Goal: Task Accomplishment & Management: Manage account settings

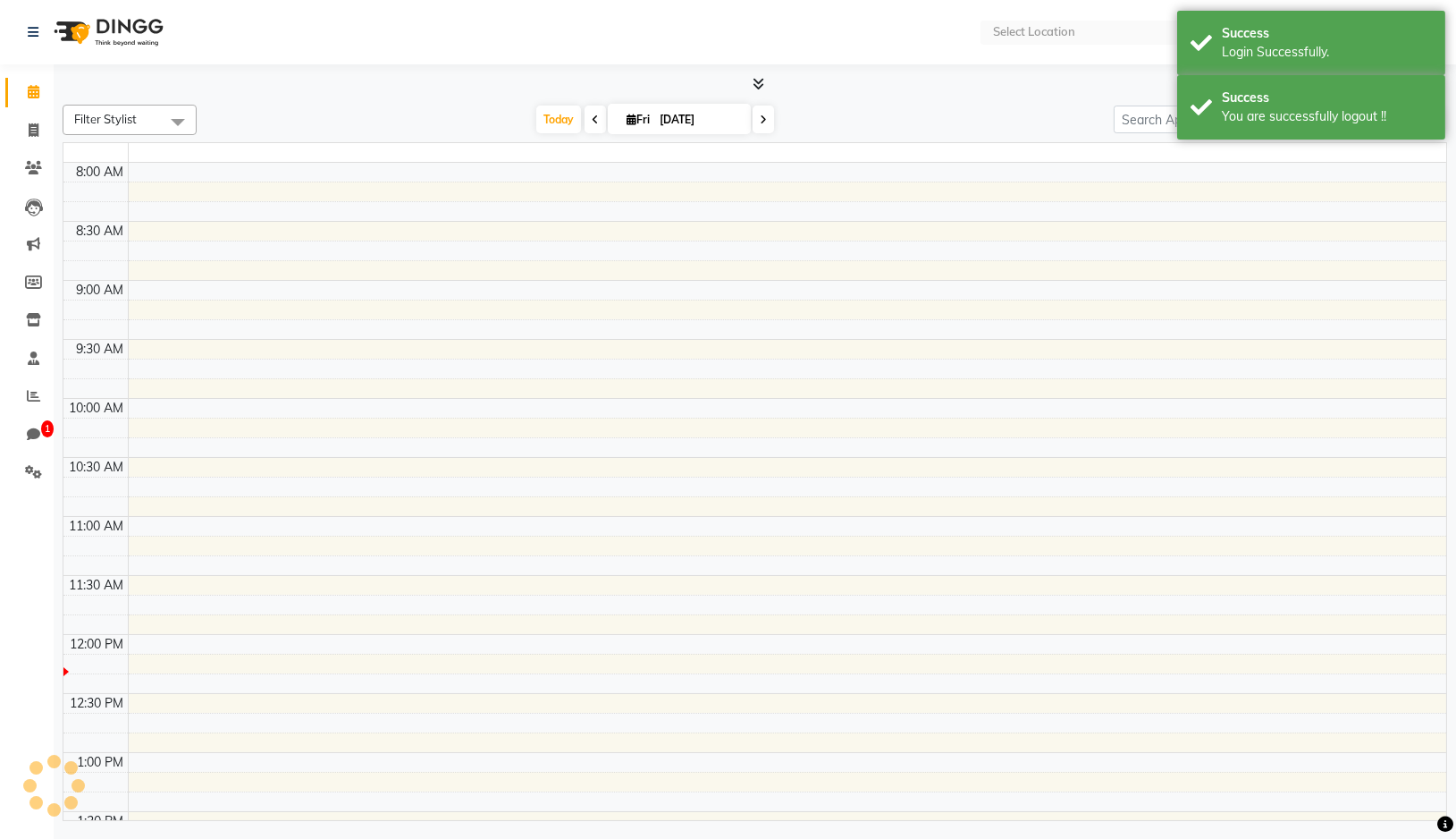
select select "en"
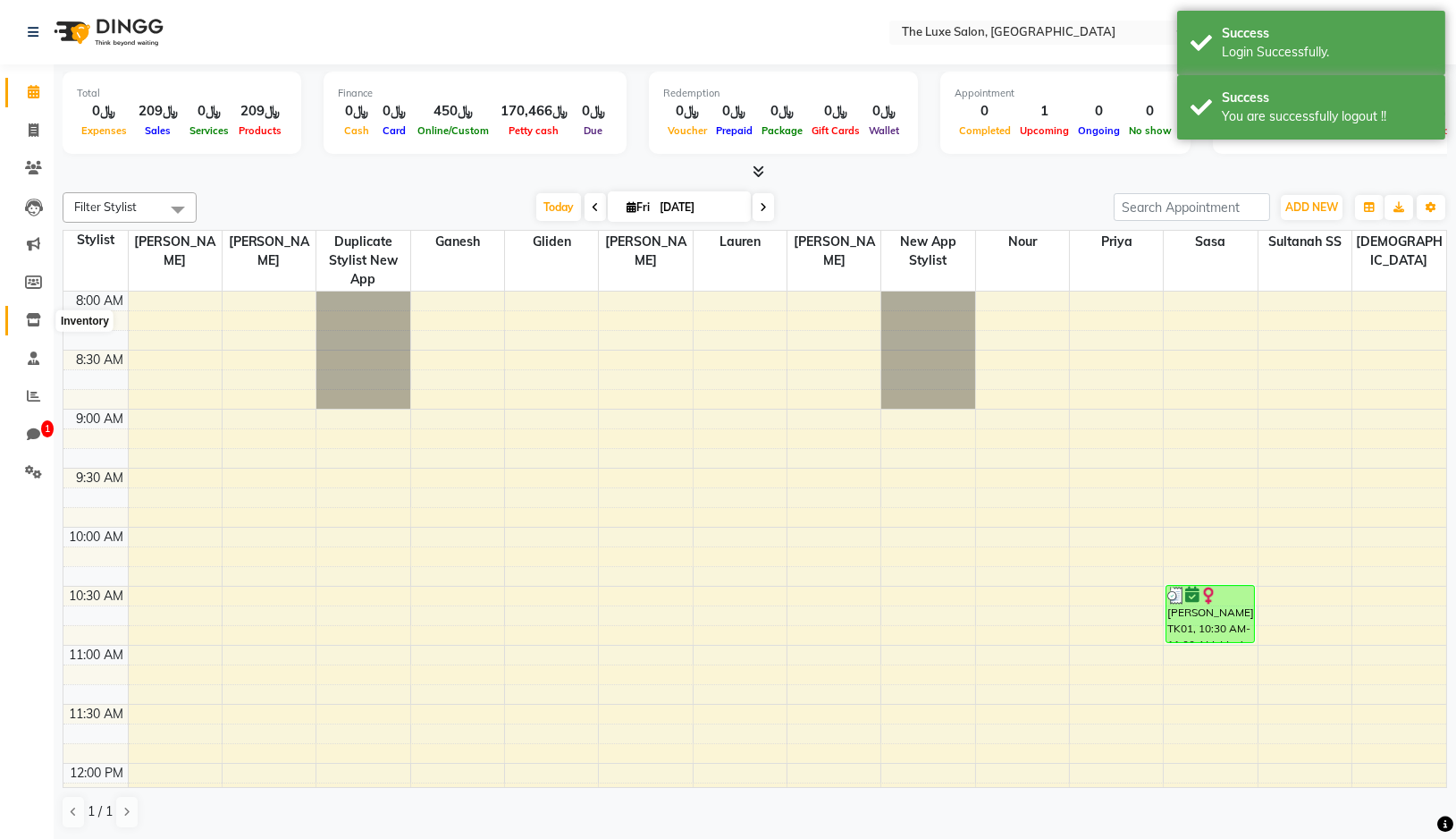
click at [36, 319] on icon at bounding box center [33, 320] width 15 height 14
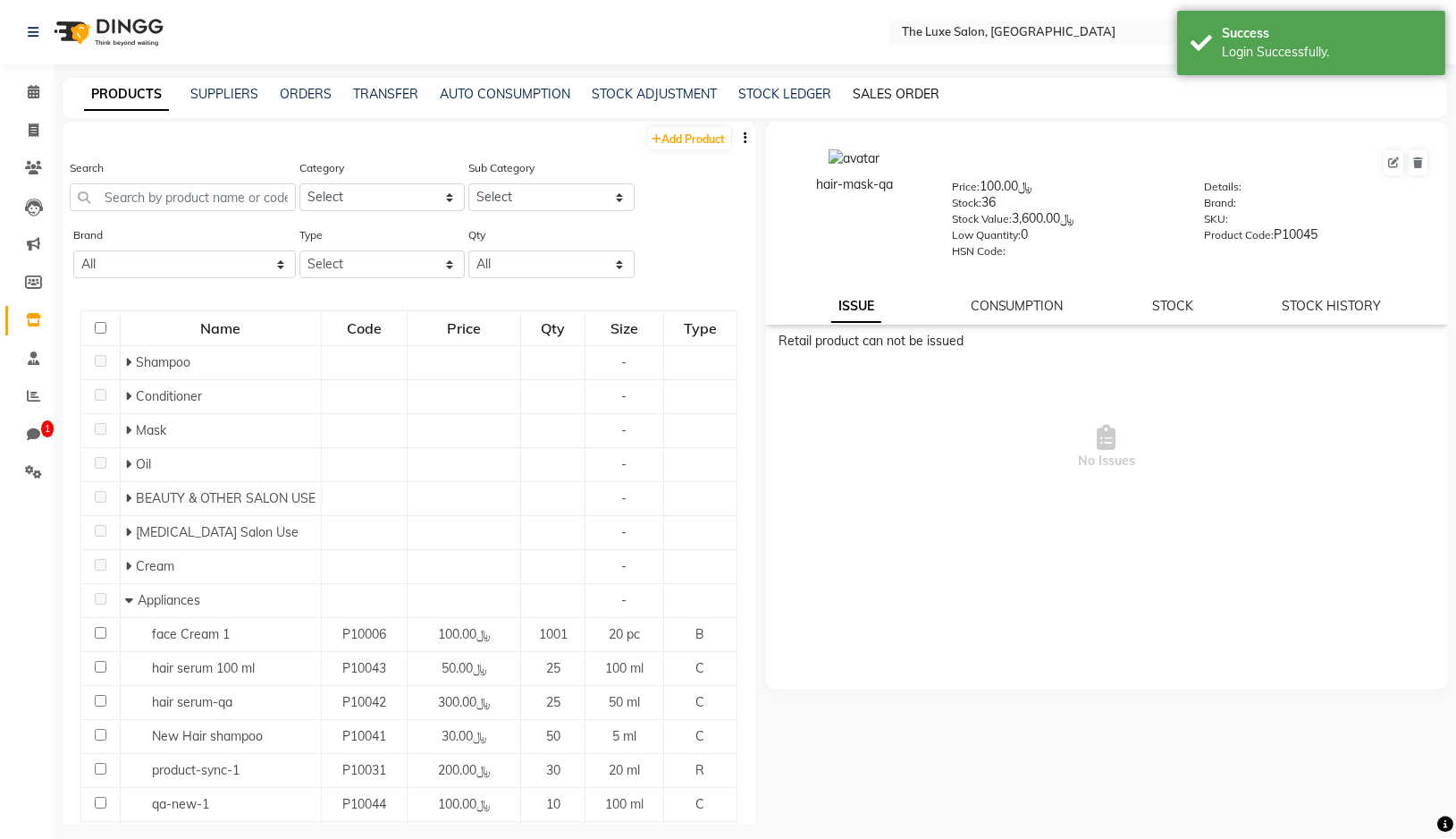
click at [895, 93] on link "SALES ORDER" at bounding box center [895, 93] width 86 height 16
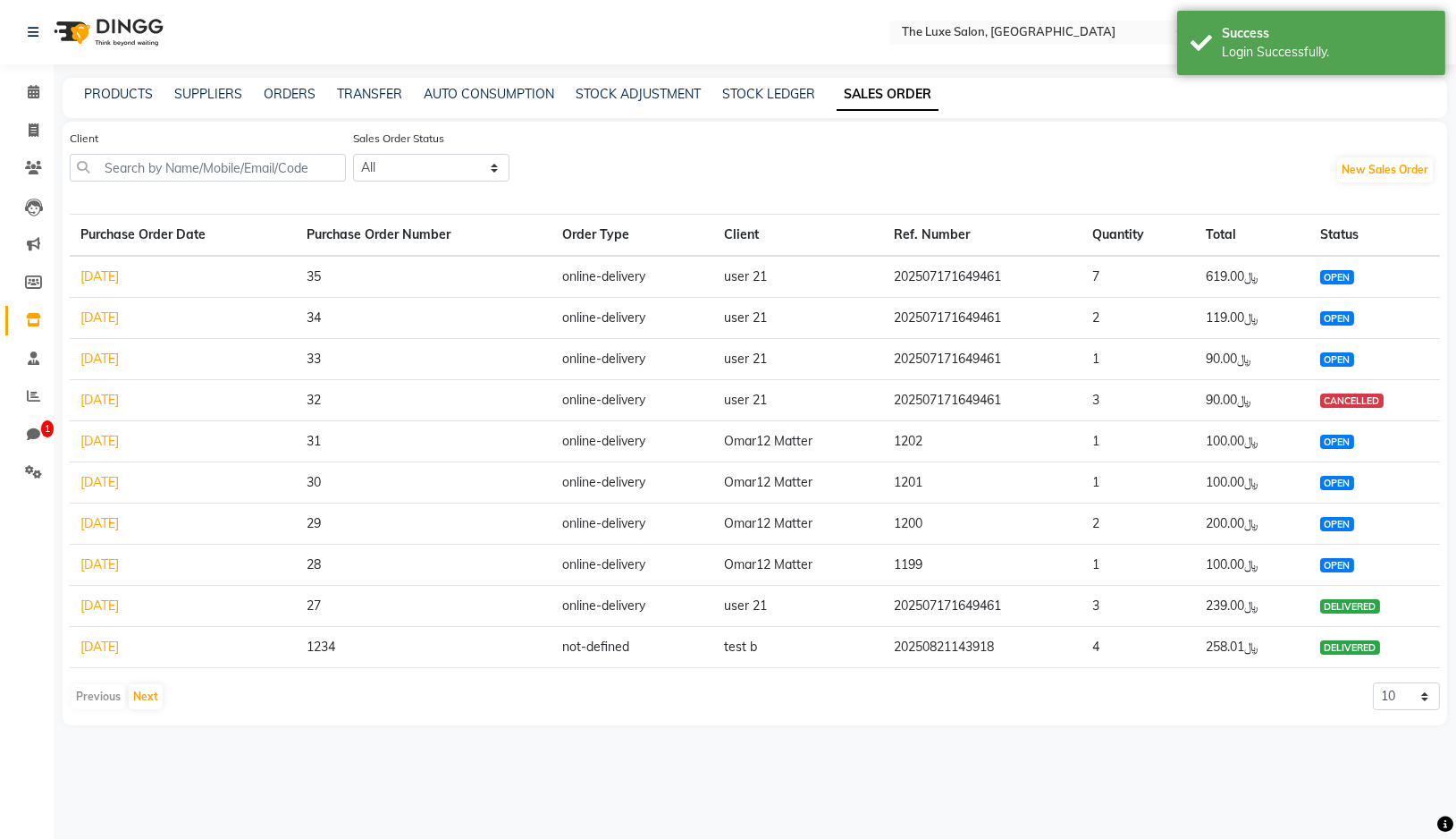
click at [858, 164] on div "Client Sales Order Status All OPEN PARTIAL-DELIVERED DELIVERED CANCELLED CLOSED…" at bounding box center [754, 170] width 1370 height 81
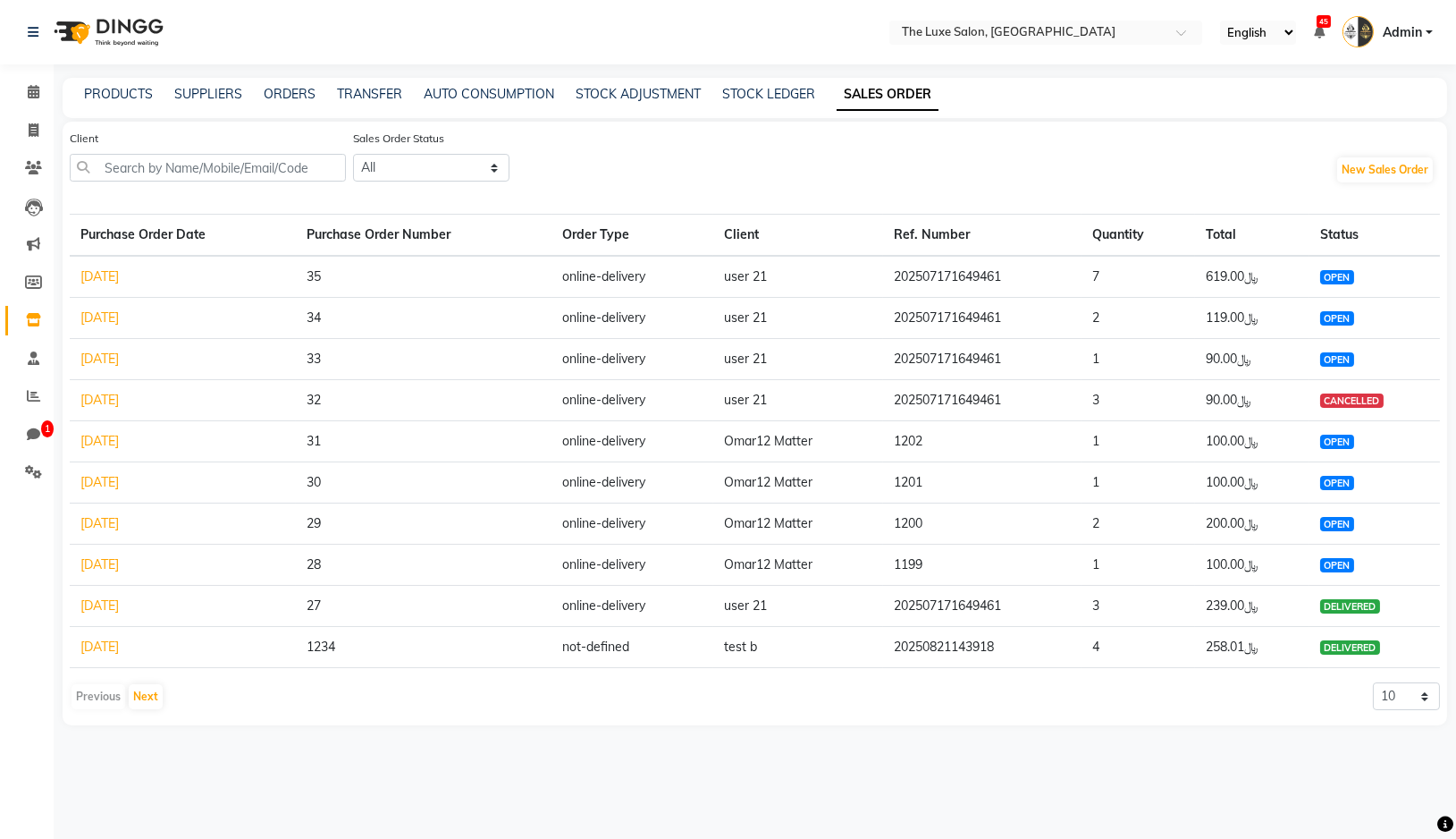
click at [119, 357] on link "[DATE]" at bounding box center [99, 358] width 39 height 16
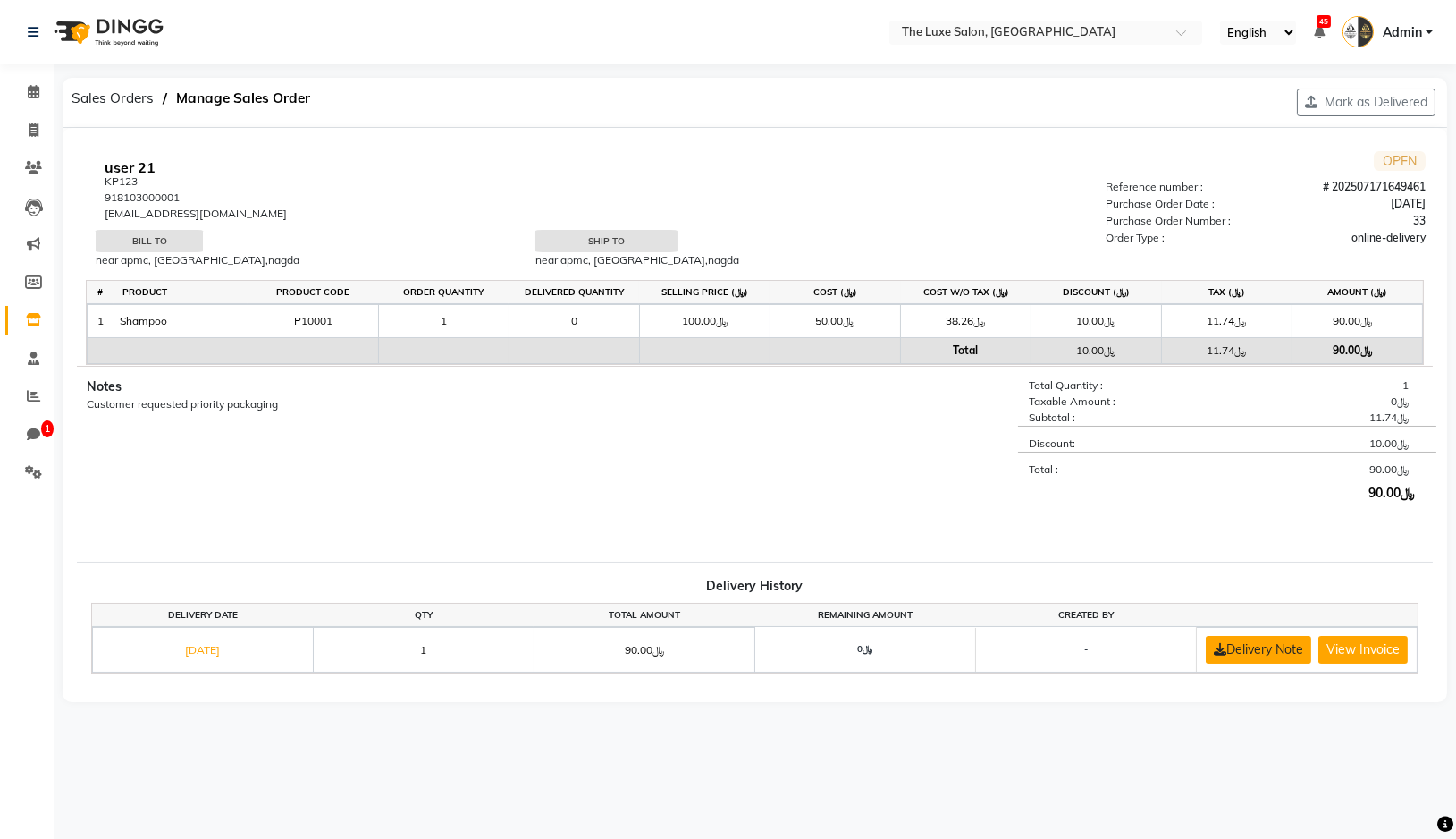
click at [1311, 653] on button "Delivery Note" at bounding box center [1258, 649] width 105 height 28
click at [1342, 104] on button "Mark as Delivered" at bounding box center [1367, 102] width 139 height 28
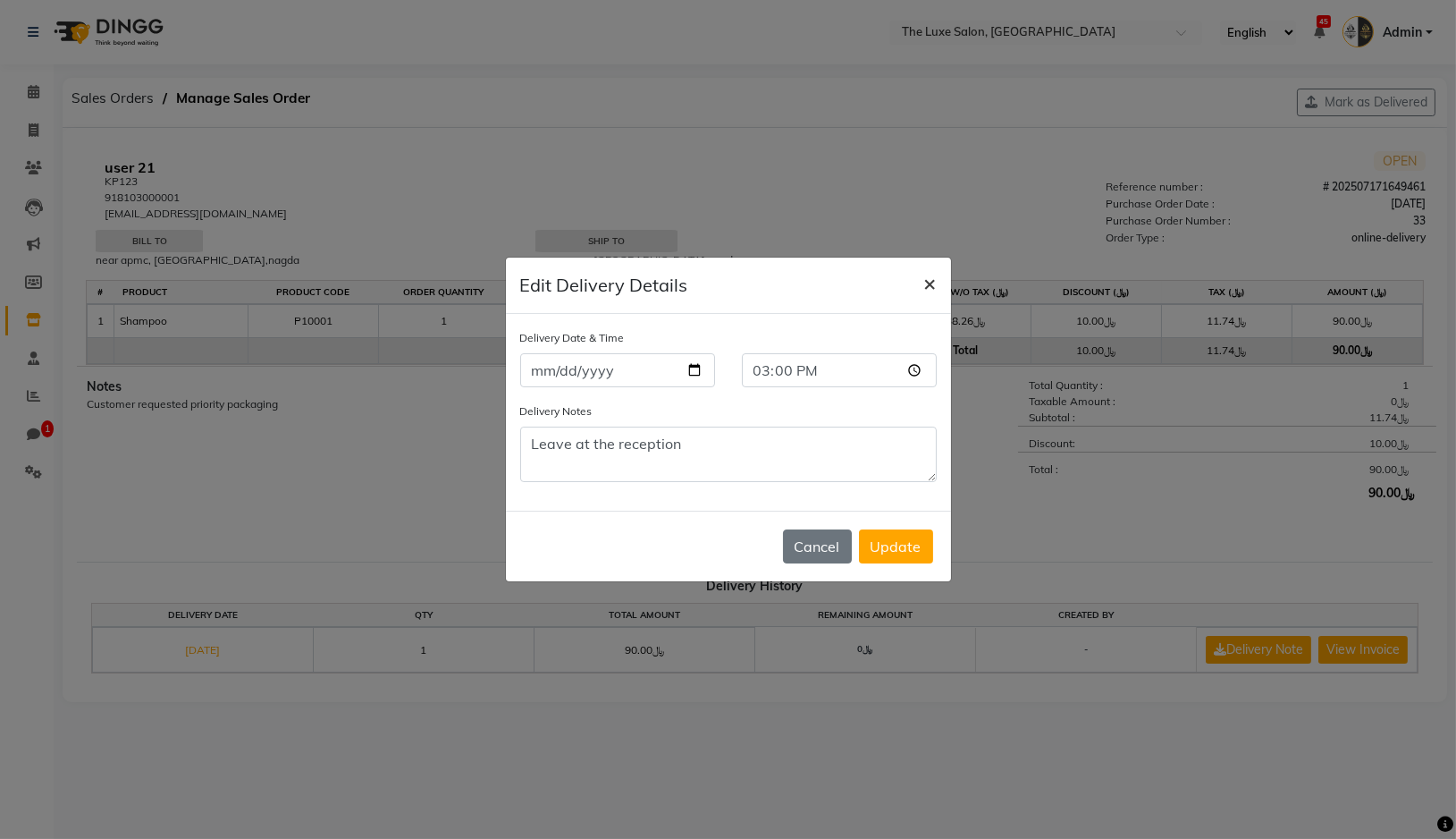
click at [936, 286] on button "×" at bounding box center [930, 282] width 41 height 50
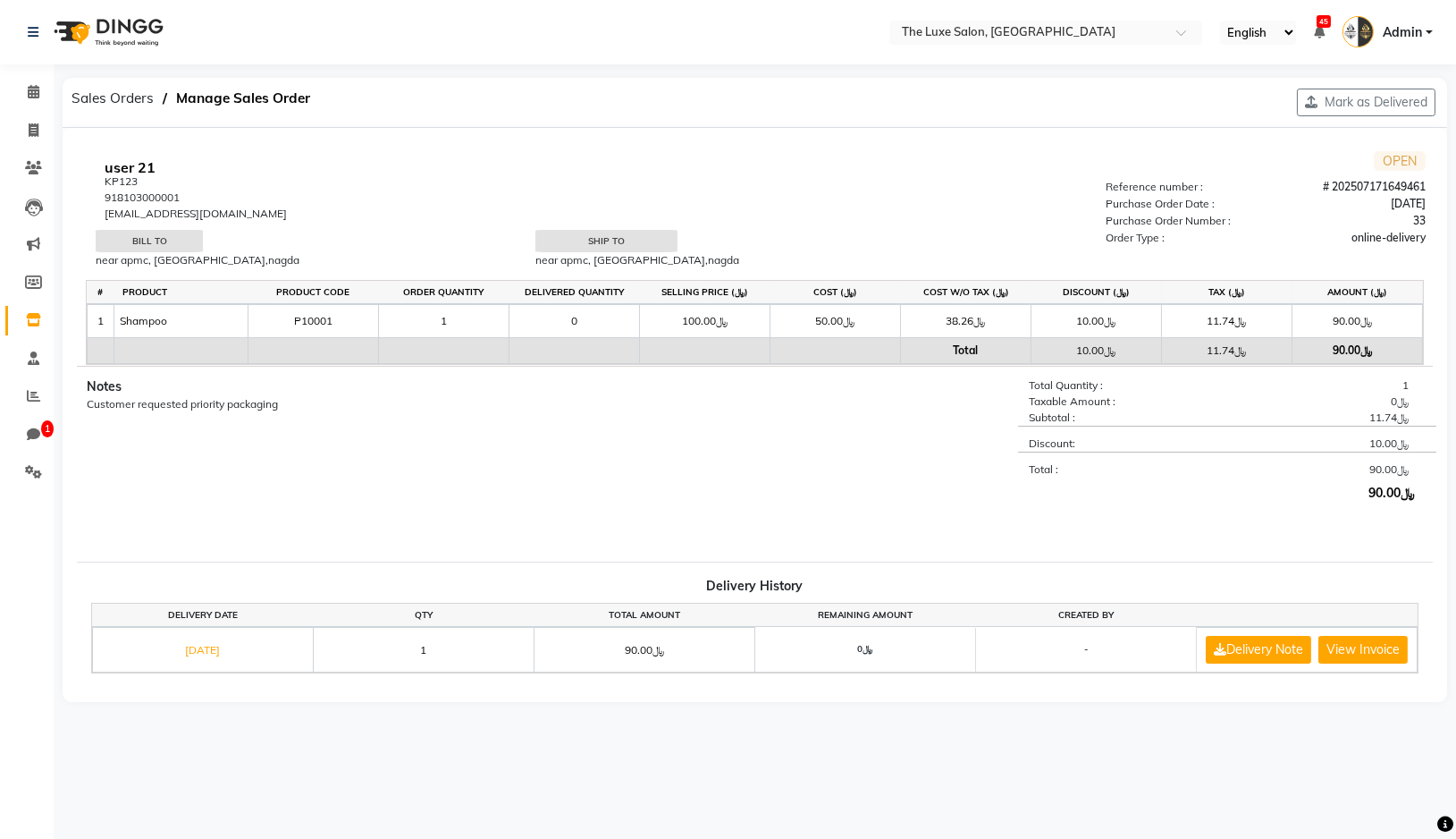
click at [829, 292] on th "Cost (﷼)" at bounding box center [834, 292] width 130 height 23
drag, startPoint x: 666, startPoint y: 292, endPoint x: 746, endPoint y: 289, distance: 80.1
click at [746, 289] on th "Selling Price (﷼)" at bounding box center [704, 292] width 130 height 23
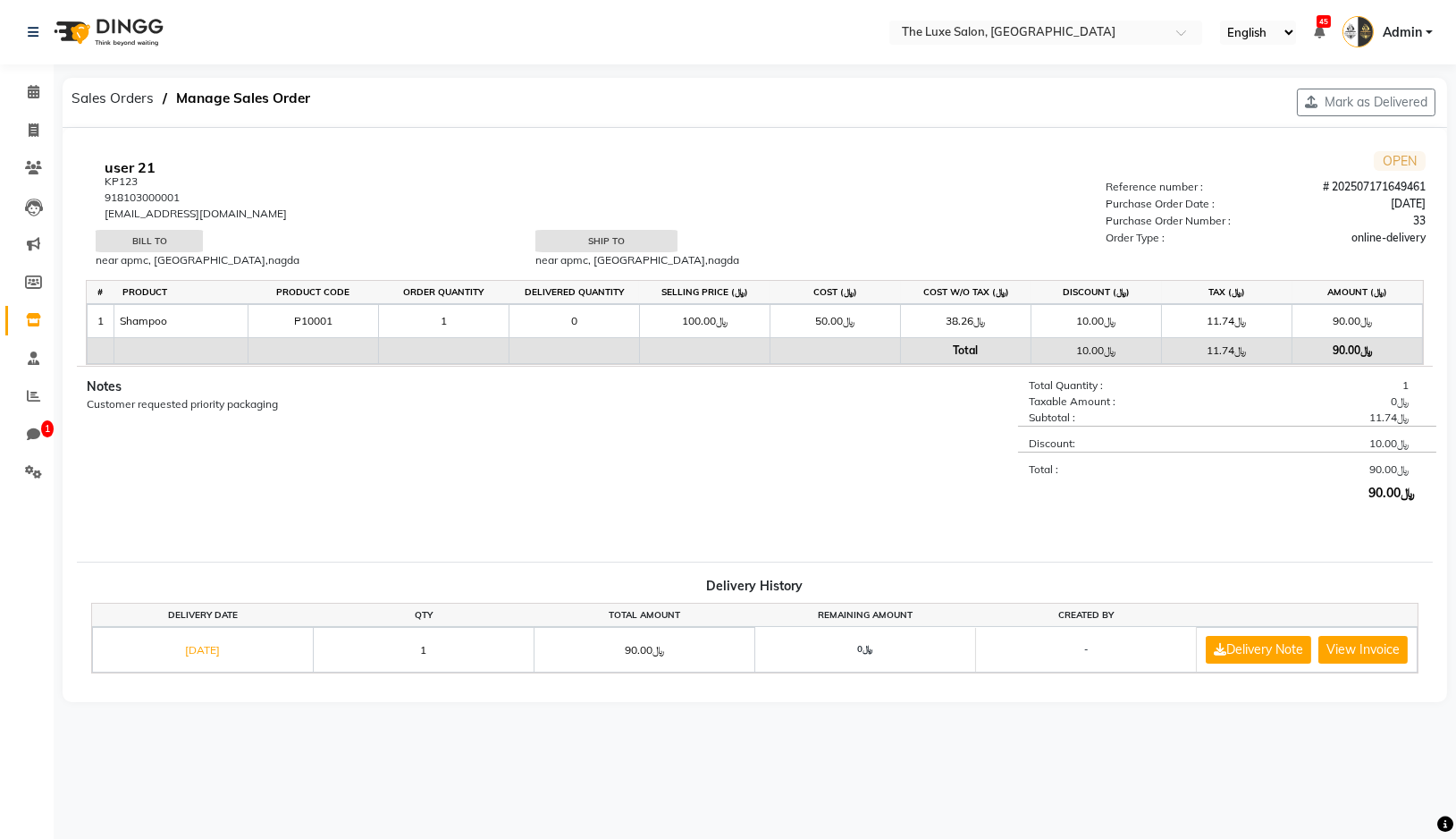
click at [746, 289] on th "Selling Price (﷼)" at bounding box center [704, 292] width 130 height 23
click at [647, 242] on div "Ship to near [GEOGRAPHIC_DATA], [GEOGRAPHIC_DATA],nagda" at bounding box center [749, 240] width 430 height 23
